Goal: Information Seeking & Learning: Learn about a topic

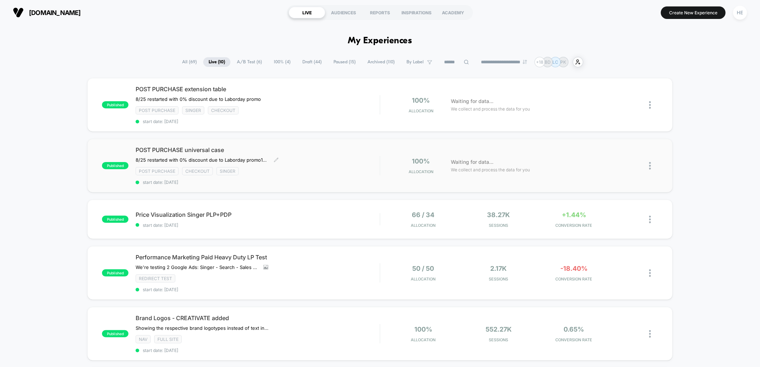
click at [342, 151] on span "POST PURCHASE universal case" at bounding box center [258, 149] width 244 height 7
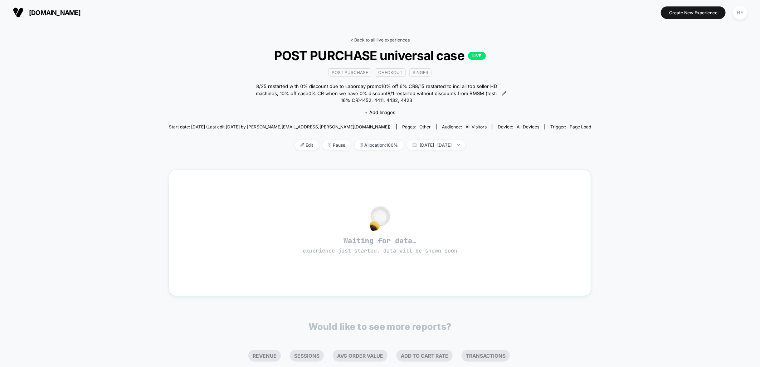
click at [367, 39] on link "< Back to all live experiences" at bounding box center [379, 39] width 59 height 5
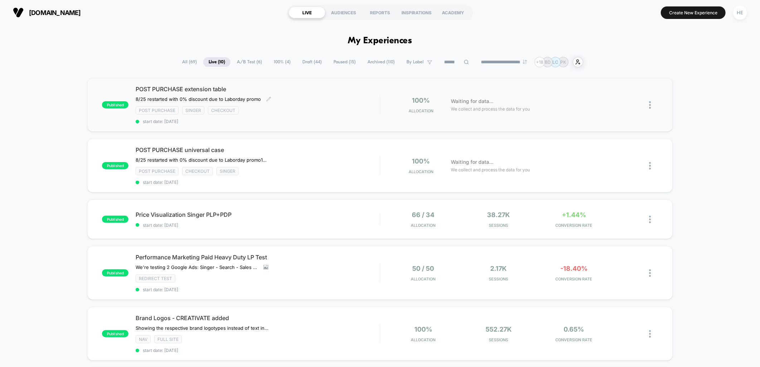
click at [317, 93] on div "POST PURCHASE extension table ﻿8/25 restarted with 0% discount due to Laborday …" at bounding box center [258, 105] width 244 height 39
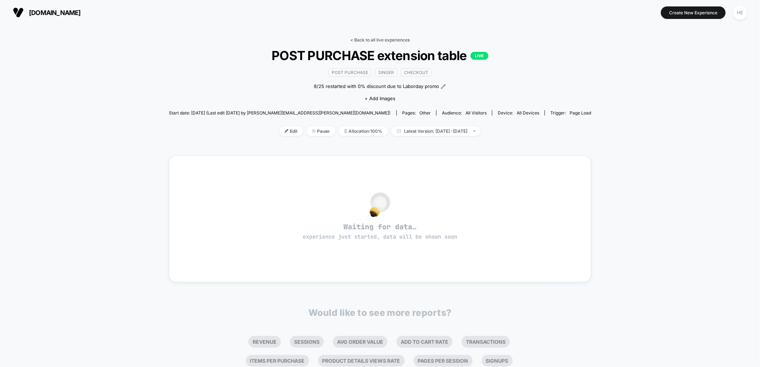
click at [360, 39] on link "< Back to all live experiences" at bounding box center [379, 39] width 59 height 5
